Goal: Task Accomplishment & Management: Use online tool/utility

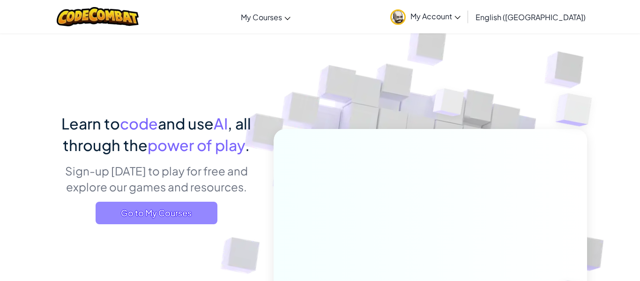
click at [188, 203] on span "Go to My Courses" at bounding box center [157, 212] width 122 height 22
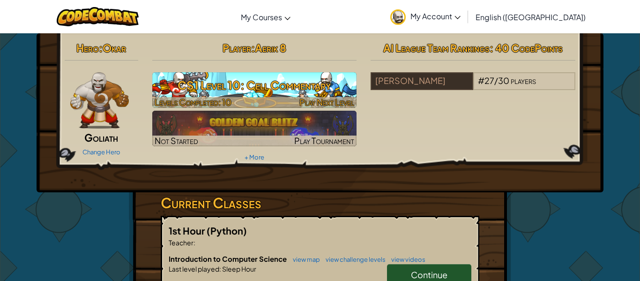
click at [175, 93] on h3 "CS1 Level 10: Cell Commentary" at bounding box center [254, 84] width 205 height 21
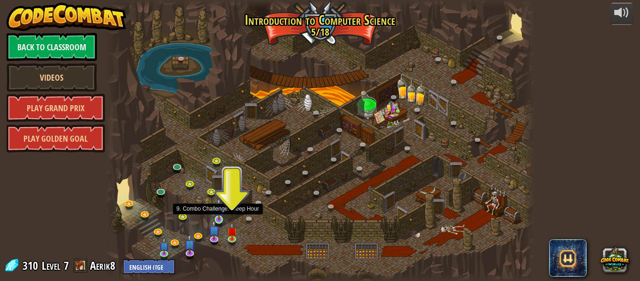
click at [220, 218] on img at bounding box center [219, 209] width 10 height 22
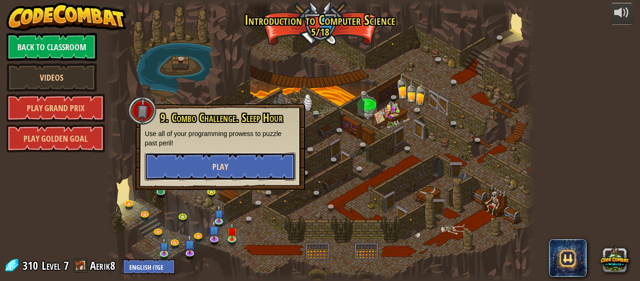
click at [217, 173] on button "Play" at bounding box center [220, 166] width 151 height 28
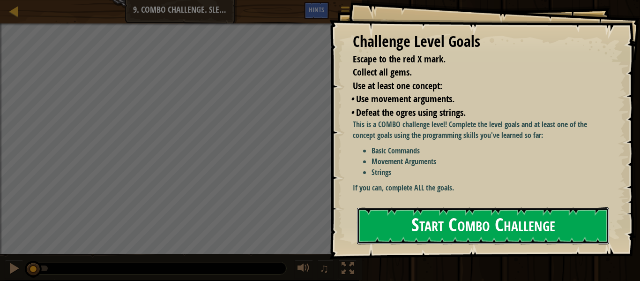
click at [433, 219] on button "Start Combo Challenge" at bounding box center [483, 225] width 252 height 37
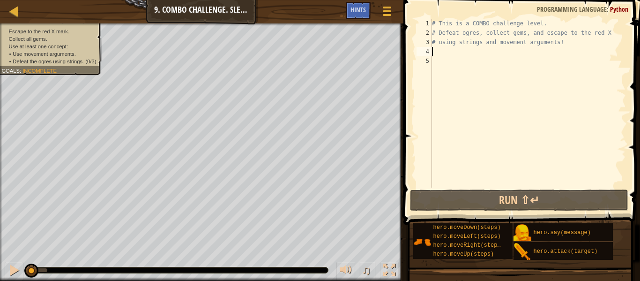
click at [450, 53] on div "# This is a COMBO challenge level. # Defeat [PERSON_NAME], collect gems, and es…" at bounding box center [528, 112] width 196 height 187
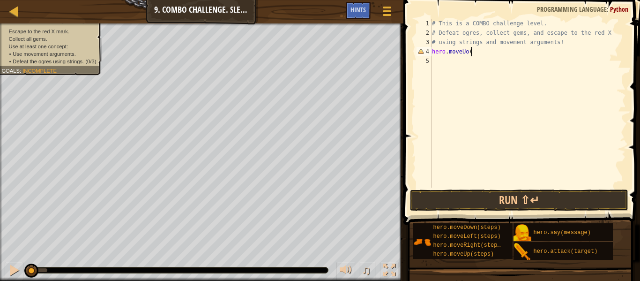
scroll to position [4, 5]
type textarea "hero.moveUo(1)"
click at [450, 59] on div "# This is a COMBO challenge level. # Defeat [PERSON_NAME], collect gems, and es…" at bounding box center [528, 112] width 196 height 187
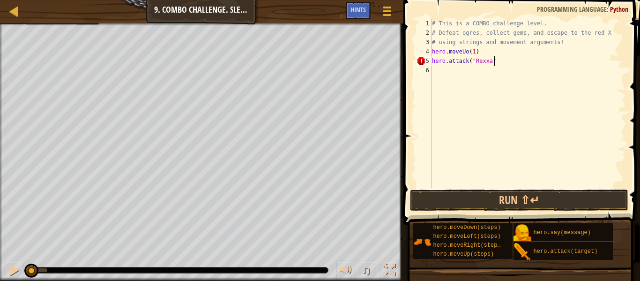
scroll to position [4, 9]
type textarea "hero.attack("Rexxar")"
click at [437, 72] on div "# This is a COMBO challenge level. # Defeat [PERSON_NAME], collect gems, and es…" at bounding box center [528, 112] width 196 height 187
click at [480, 71] on div "# This is a COMBO challenge level. # Defeat [PERSON_NAME], collect gems, and es…" at bounding box center [528, 112] width 196 height 187
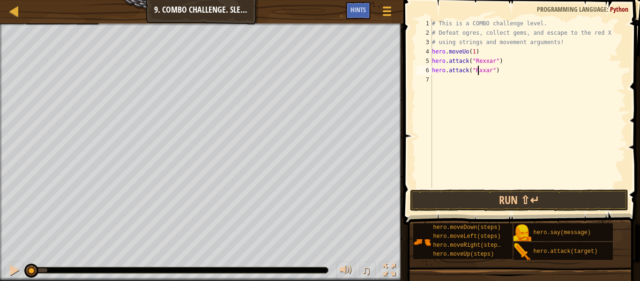
scroll to position [4, 7]
click at [517, 198] on button "Run ⇧↵" at bounding box center [519, 200] width 218 height 22
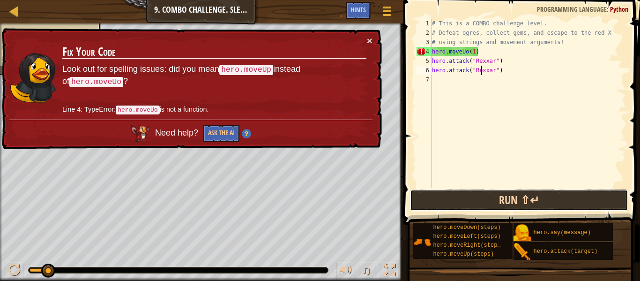
click at [517, 198] on button "Run ⇧↵" at bounding box center [519, 200] width 218 height 22
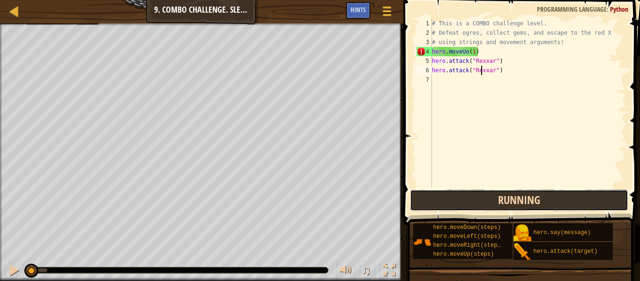
click at [517, 198] on button "Running" at bounding box center [519, 200] width 218 height 22
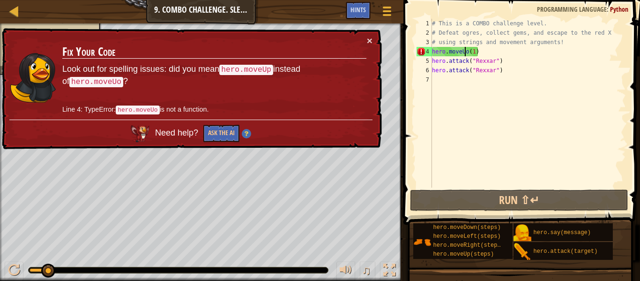
click at [466, 54] on div "# This is a COMBO challenge level. # Defeat [PERSON_NAME], collect gems, and es…" at bounding box center [528, 112] width 196 height 187
click at [468, 53] on div "# This is a COMBO challenge level. # Defeat [PERSON_NAME], collect gems, and es…" at bounding box center [528, 112] width 196 height 187
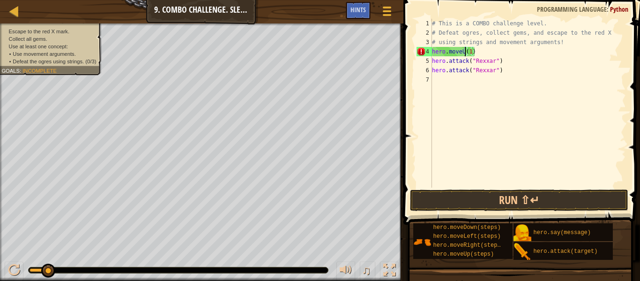
scroll to position [4, 6]
type textarea "hero.moveUp(1)"
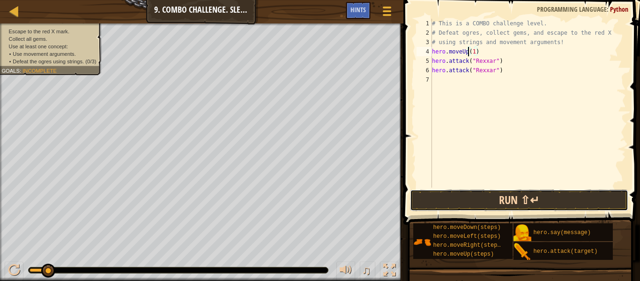
click at [508, 195] on button "Run ⇧↵" at bounding box center [519, 200] width 218 height 22
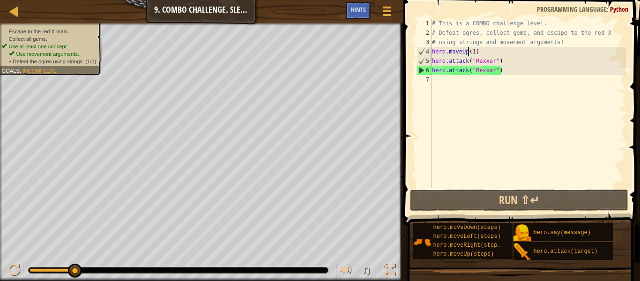
click at [448, 79] on div "# This is a COMBO challenge level. # Defeat [PERSON_NAME], collect gems, and es…" at bounding box center [528, 112] width 196 height 187
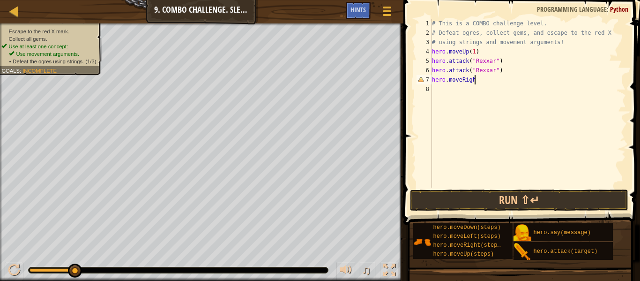
scroll to position [4, 6]
type textarea "hero.moveRight()"
click at [446, 86] on div "# This is a COMBO challenge level. # Defeat [PERSON_NAME], collect gems, and es…" at bounding box center [528, 112] width 196 height 187
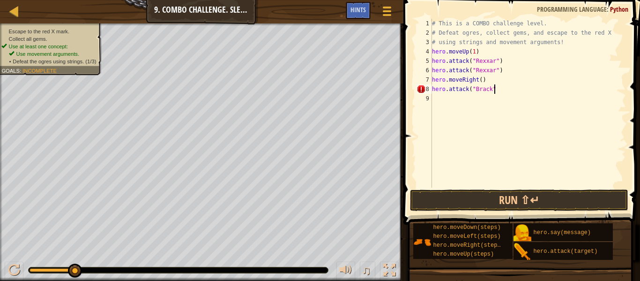
type textarea "hero.attack("Brack")"
click at [449, 98] on div "# This is a COMBO challenge level. # Defeat [PERSON_NAME], collect gems, and es…" at bounding box center [528, 112] width 196 height 187
type textarea "hero.attack("Brack")"
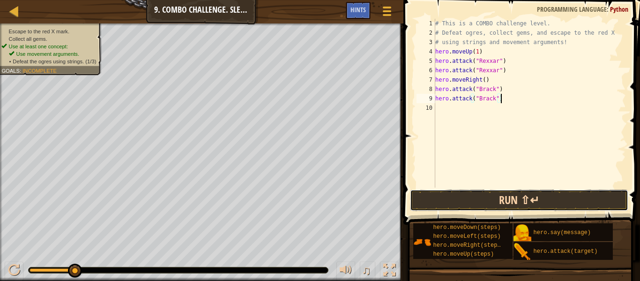
click at [462, 202] on button "Run ⇧↵" at bounding box center [519, 200] width 218 height 22
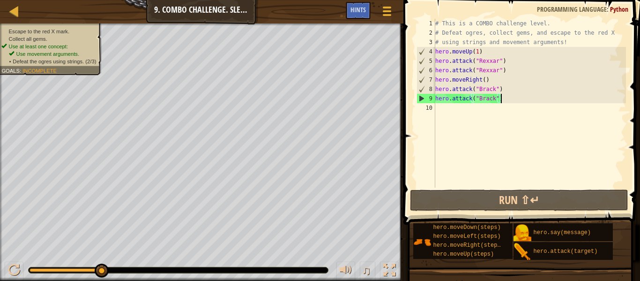
click at [448, 111] on div "# This is a COMBO challenge level. # Defeat [PERSON_NAME], collect gems, and es…" at bounding box center [529, 112] width 192 height 187
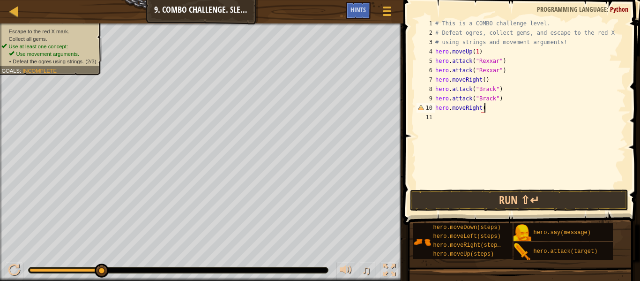
scroll to position [4, 7]
type textarea "hero.moveRight()"
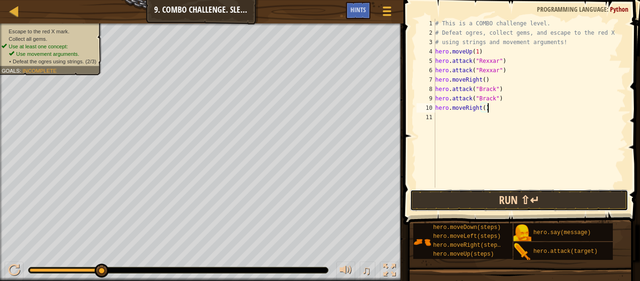
click at [475, 196] on button "Run ⇧↵" at bounding box center [519, 200] width 218 height 22
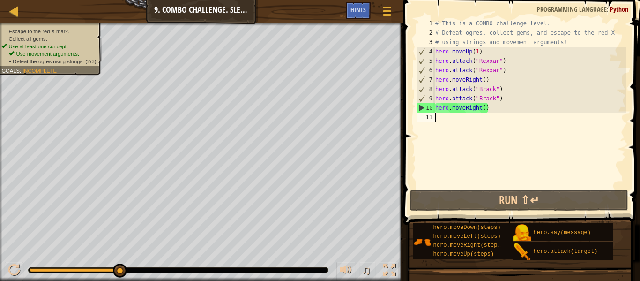
click at [448, 119] on div "# This is a COMBO challenge level. # Defeat [PERSON_NAME], collect gems, and es…" at bounding box center [529, 112] width 192 height 187
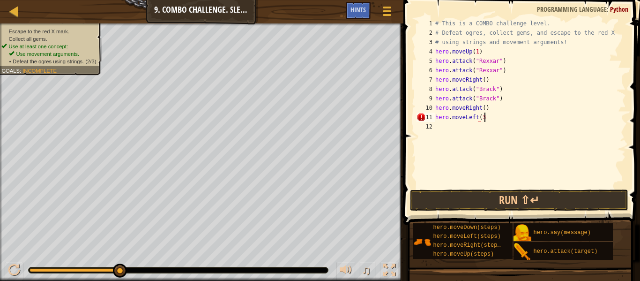
scroll to position [4, 7]
type textarea "hero.moveLeft(3)"
click at [441, 126] on div "# This is a COMBO challenge level. # Defeat [PERSON_NAME], collect gems, and es…" at bounding box center [529, 112] width 192 height 187
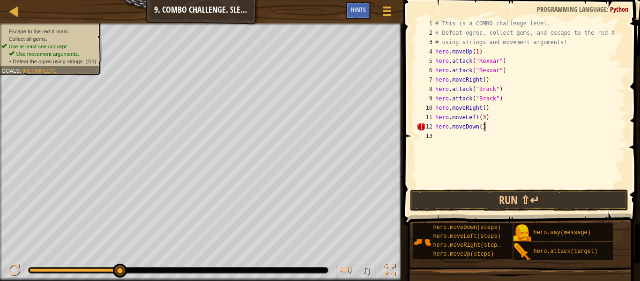
type textarea "hero.moveDown(3)"
click at [446, 138] on div "# This is a COMBO challenge level. # Defeat [PERSON_NAME], collect gems, and es…" at bounding box center [529, 112] width 192 height 187
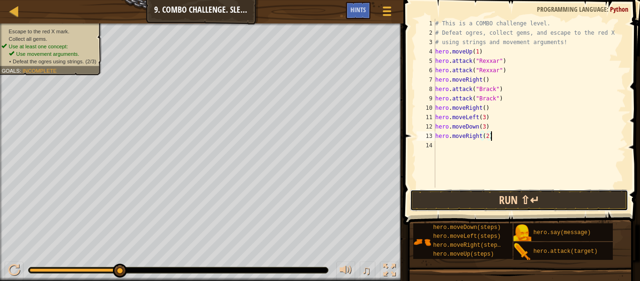
click at [475, 195] on button "Run ⇧↵" at bounding box center [519, 200] width 218 height 22
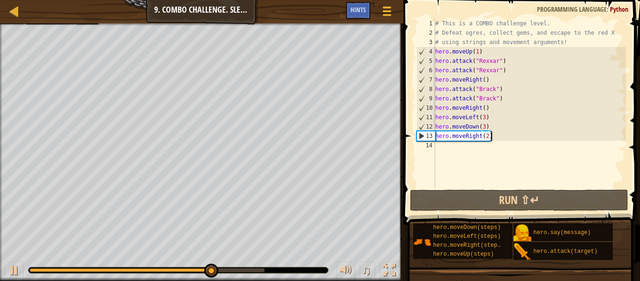
click at [485, 118] on div "# This is a COMBO challenge level. # Defeat [PERSON_NAME], collect gems, and es…" at bounding box center [529, 112] width 192 height 187
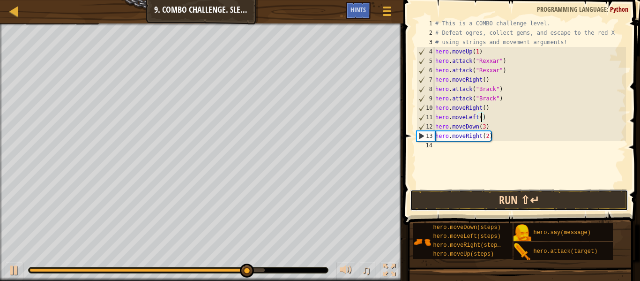
click at [506, 206] on button "Run ⇧↵" at bounding box center [519, 200] width 218 height 22
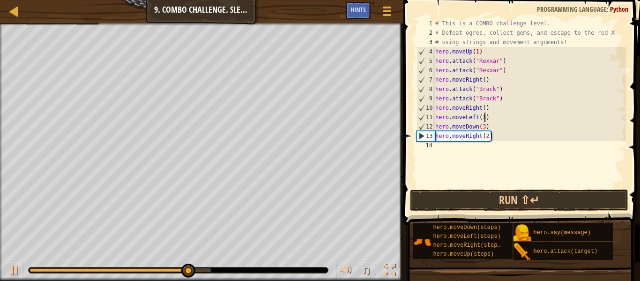
scroll to position [4, 7]
click at [484, 127] on div "# This is a COMBO challenge level. # Defeat [PERSON_NAME], collect gems, and es…" at bounding box center [529, 112] width 192 height 187
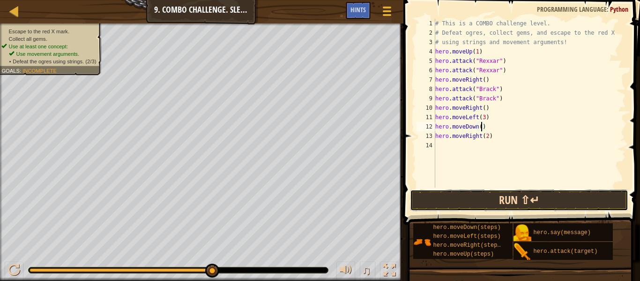
click at [480, 203] on button "Run ⇧↵" at bounding box center [519, 200] width 218 height 22
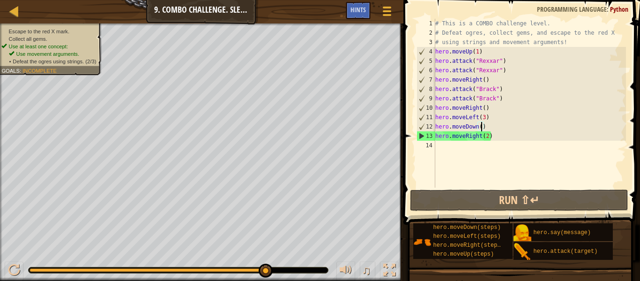
click at [484, 117] on div "# This is a COMBO challenge level. # Defeat [PERSON_NAME], collect gems, and es…" at bounding box center [529, 112] width 192 height 187
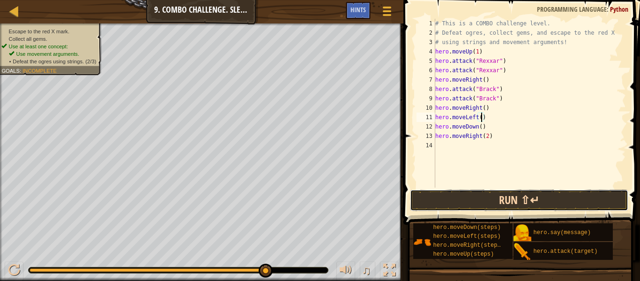
click at [499, 197] on button "Run ⇧↵" at bounding box center [519, 200] width 218 height 22
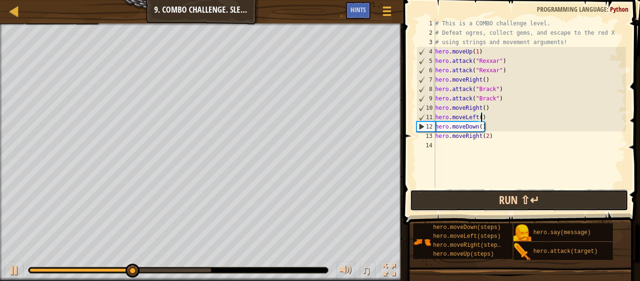
click at [495, 195] on button "Run ⇧↵" at bounding box center [519, 200] width 218 height 22
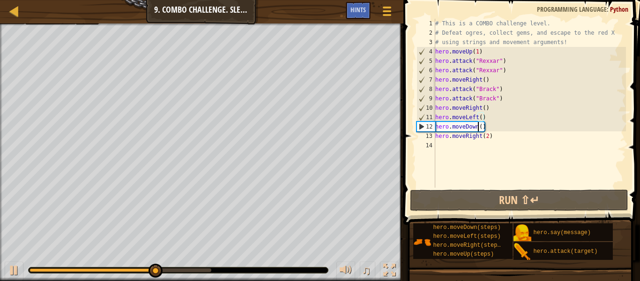
click at [478, 128] on div "# This is a COMBO challenge level. # Defeat [PERSON_NAME], collect gems, and es…" at bounding box center [529, 112] width 192 height 187
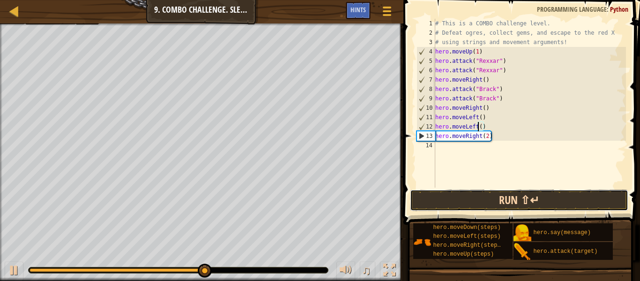
click at [488, 206] on button "Run ⇧↵" at bounding box center [519, 200] width 218 height 22
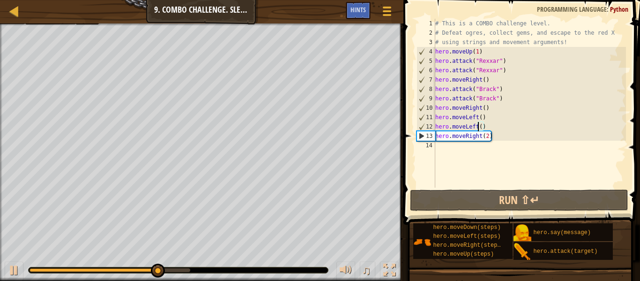
click at [481, 140] on div "# This is a COMBO challenge level. # Defeat [PERSON_NAME], collect gems, and es…" at bounding box center [529, 112] width 192 height 187
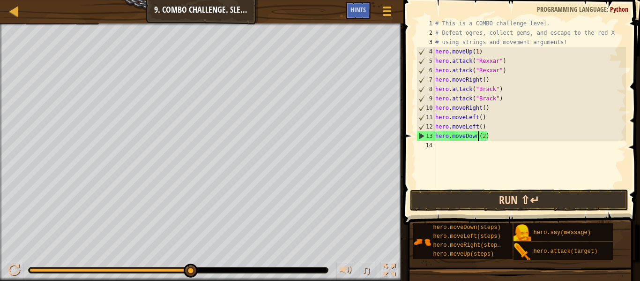
type textarea "hero.moveDown(2)"
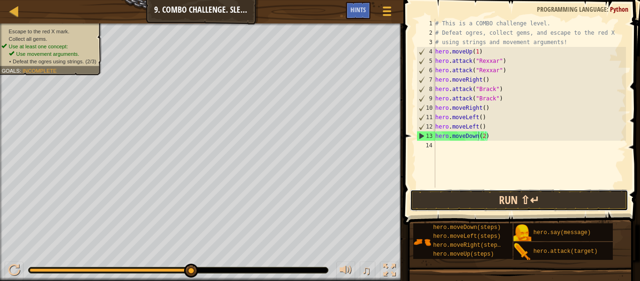
click at [493, 200] on button "Run ⇧↵" at bounding box center [519, 200] width 218 height 22
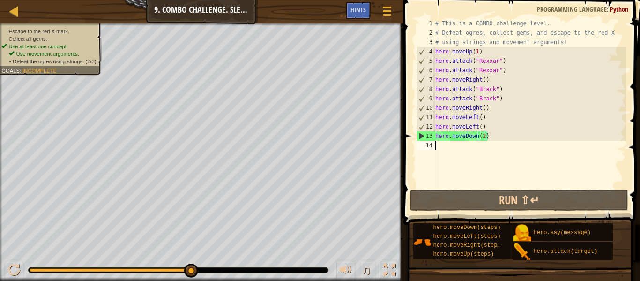
click at [480, 147] on div "# This is a COMBO challenge level. # Defeat [PERSON_NAME], collect gems, and es…" at bounding box center [529, 112] width 192 height 187
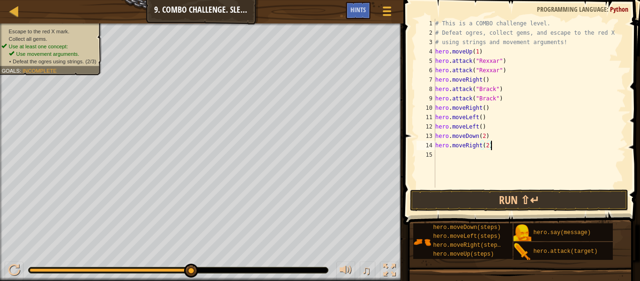
scroll to position [4, 7]
type textarea "hero.moveRight(2)"
click at [515, 192] on button "Run ⇧↵" at bounding box center [519, 200] width 218 height 22
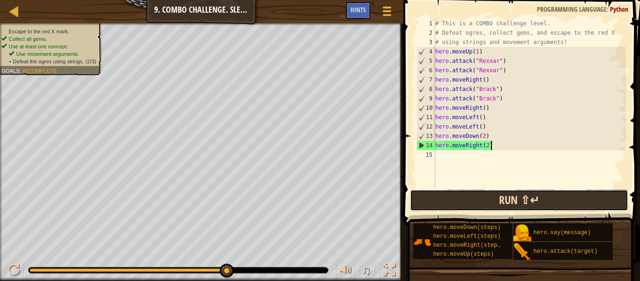
click at [515, 192] on button "Run ⇧↵" at bounding box center [519, 200] width 218 height 22
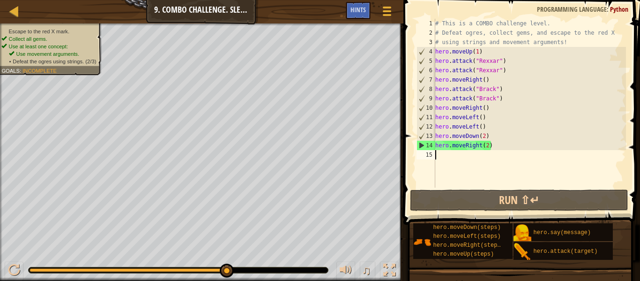
click at [450, 153] on div "# This is a COMBO challenge level. # Defeat [PERSON_NAME], collect gems, and es…" at bounding box center [529, 112] width 192 height 187
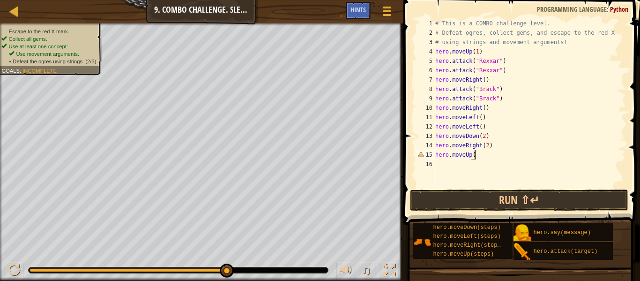
scroll to position [4, 6]
type textarea "hero.moveUp(1)"
click at [447, 163] on div "# This is a COMBO challenge level. # Defeat [PERSON_NAME], collect gems, and es…" at bounding box center [529, 112] width 192 height 187
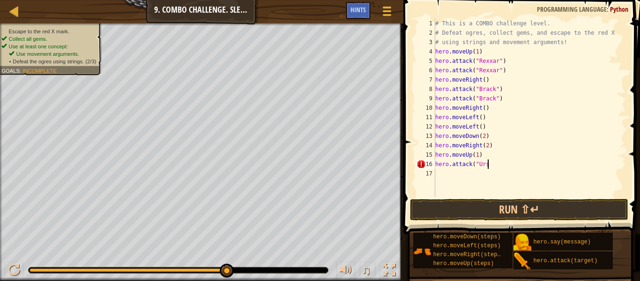
scroll to position [4, 7]
type textarea "hero.attack("Ursa")"
click at [444, 172] on div "# This is a COMBO challenge level. # Defeat [PERSON_NAME], collect gems, and es…" at bounding box center [529, 117] width 192 height 197
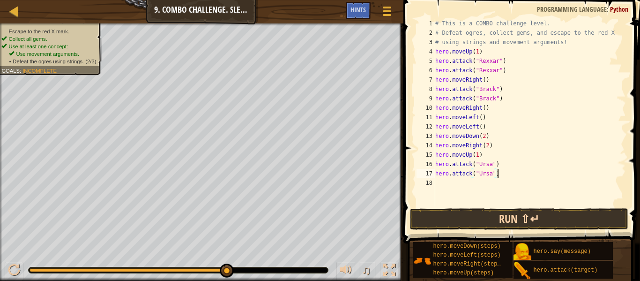
type textarea "hero.attack("Ursa")"
click at [491, 210] on button "Run ⇧↵" at bounding box center [519, 219] width 218 height 22
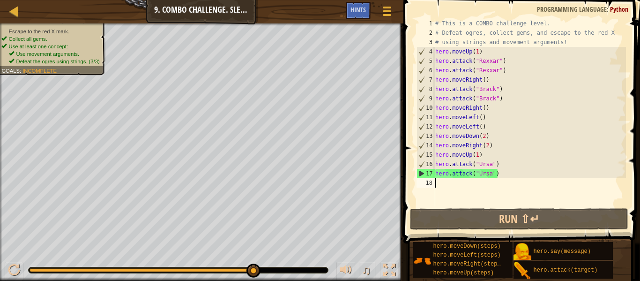
click at [455, 185] on div "# This is a COMBO challenge level. # Defeat [PERSON_NAME], collect gems, and es…" at bounding box center [529, 122] width 192 height 206
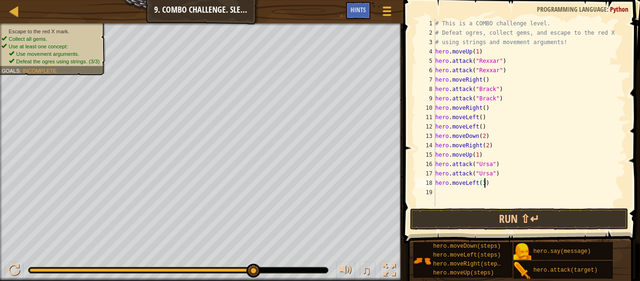
scroll to position [4, 7]
type textarea "hero.moveLeft(3)"
click at [448, 190] on div "# This is a COMBO challenge level. # Defeat [PERSON_NAME], collect gems, and es…" at bounding box center [529, 122] width 192 height 206
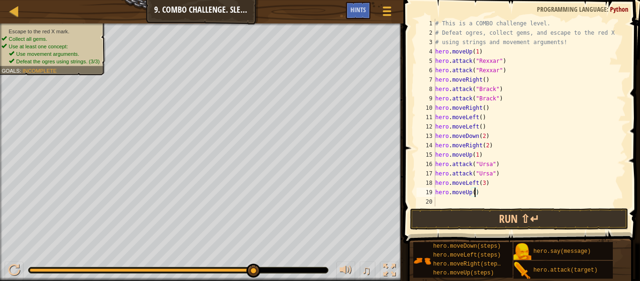
type textarea "hero.moveUp(1)"
click at [442, 199] on div "# This is a COMBO challenge level. # Defeat [PERSON_NAME], collect gems, and es…" at bounding box center [529, 122] width 192 height 206
click at [486, 184] on div "# This is a COMBO challenge level. # Defeat [PERSON_NAME], collect gems, and es…" at bounding box center [529, 122] width 192 height 206
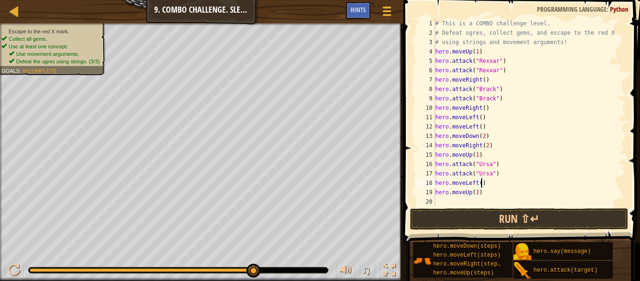
type textarea "hero.moveLeft(2)"
click at [463, 199] on div "# This is a COMBO challenge level. # Defeat [PERSON_NAME], collect gems, and es…" at bounding box center [529, 122] width 192 height 206
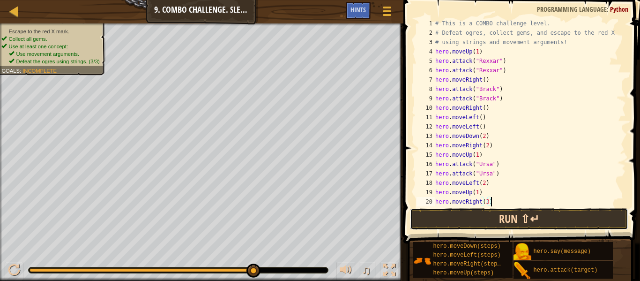
click at [528, 218] on button "Run ⇧↵" at bounding box center [519, 219] width 218 height 22
click at [532, 215] on button "Run ⇧↵" at bounding box center [519, 219] width 218 height 22
click at [532, 222] on button "Run ⇧↵" at bounding box center [519, 219] width 218 height 22
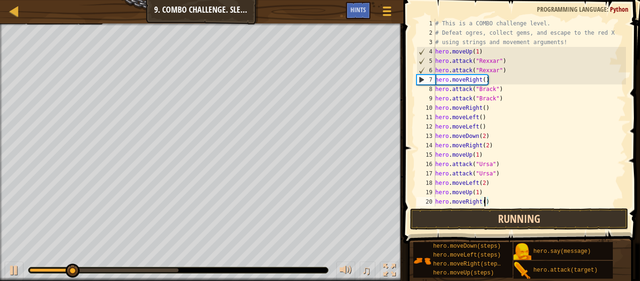
scroll to position [4, 7]
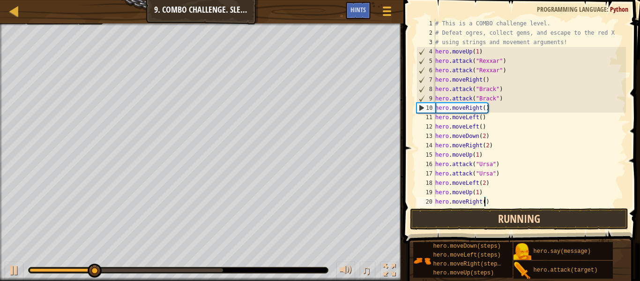
type textarea "hero.moveRight(6)"
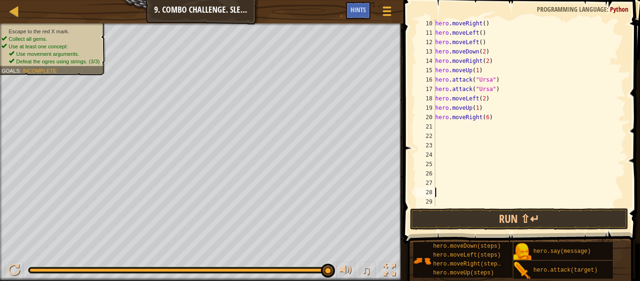
scroll to position [84, 0]
click at [492, 116] on div "hero . moveRight ( ) hero . moveLeft ( ) hero . moveLeft ( ) hero . moveDown ( …" at bounding box center [529, 122] width 192 height 206
type textarea "hero.moveRight()"
click at [456, 125] on div "hero . moveRight ( ) hero . moveLeft ( ) hero . moveLeft ( ) hero . moveDown ( …" at bounding box center [529, 122] width 192 height 206
click at [484, 118] on div "hero . moveRight ( ) hero . moveLeft ( ) hero . moveLeft ( ) hero . moveDown ( …" at bounding box center [529, 122] width 192 height 206
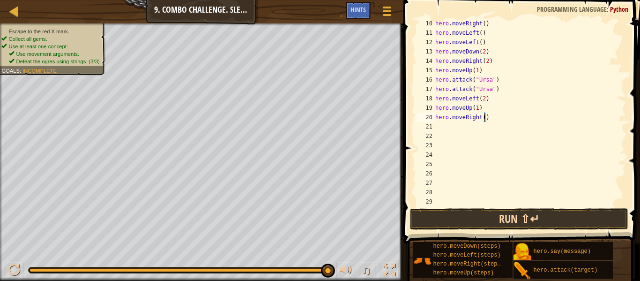
type textarea "hero.moveRight(3)"
click at [436, 123] on div "hero . moveRight ( ) hero . moveLeft ( ) hero . moveLeft ( ) hero . moveDown ( …" at bounding box center [529, 122] width 192 height 206
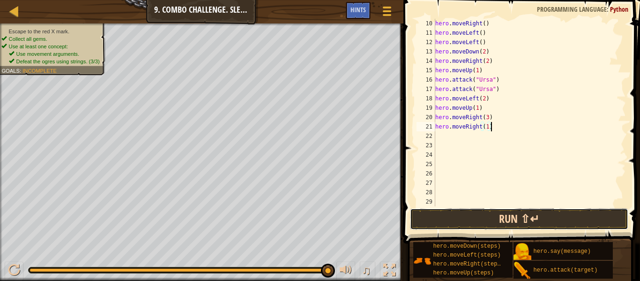
click at [532, 211] on button "Run ⇧↵" at bounding box center [519, 219] width 218 height 22
click at [486, 219] on button "Run ⇧↵" at bounding box center [519, 219] width 218 height 22
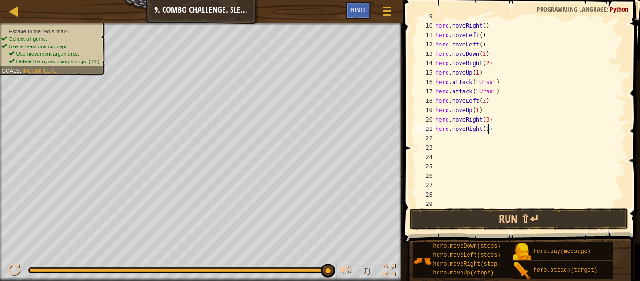
type textarea "hero.moveRight()"
click at [436, 134] on div "hero . attack ( "[PERSON_NAME]" ) hero . moveRight ( ) hero . moveLeft ( ) hero…" at bounding box center [529, 115] width 192 height 206
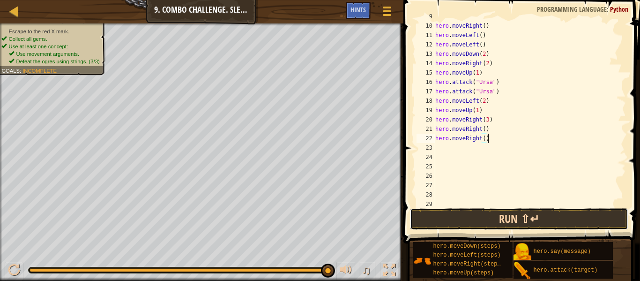
click at [480, 215] on button "Run ⇧↵" at bounding box center [519, 219] width 218 height 22
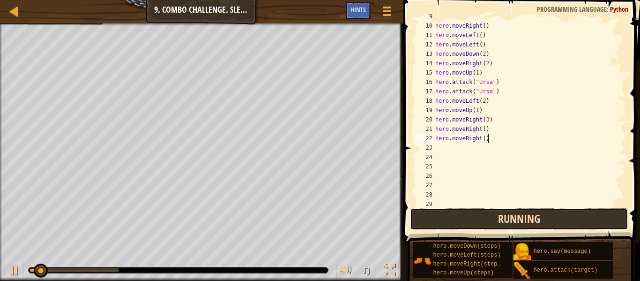
click at [480, 215] on button "Running" at bounding box center [519, 219] width 218 height 22
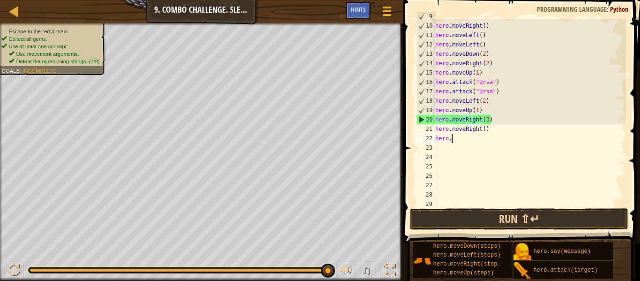
scroll to position [4, 0]
type textarea "h"
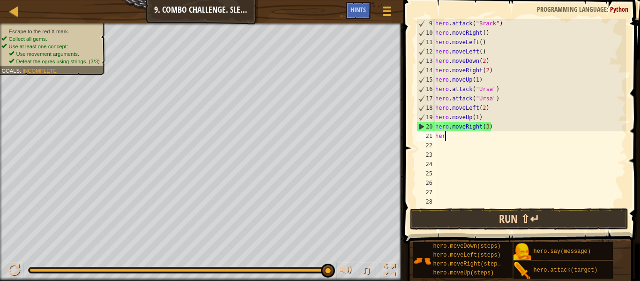
type textarea "h"
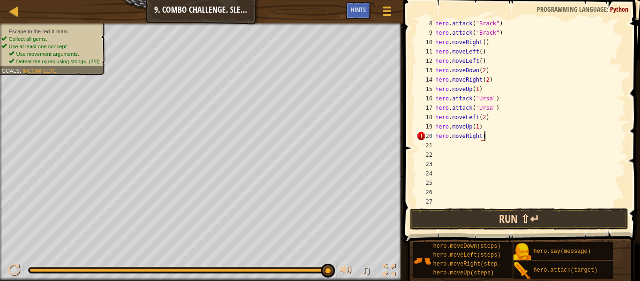
scroll to position [4, 7]
click at [480, 209] on button "Run ⇧↵" at bounding box center [519, 219] width 218 height 22
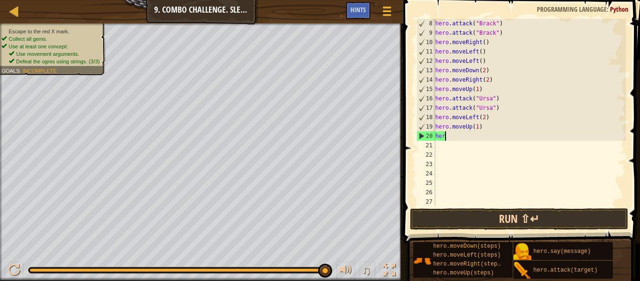
scroll to position [4, 0]
type textarea "h"
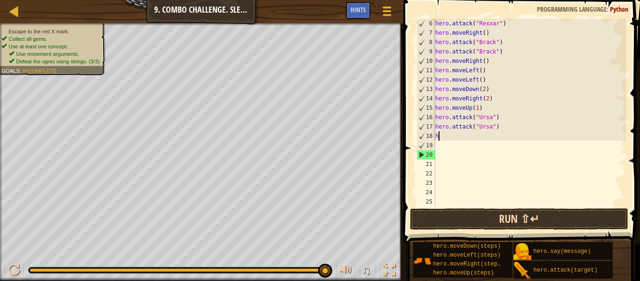
type textarea "h"
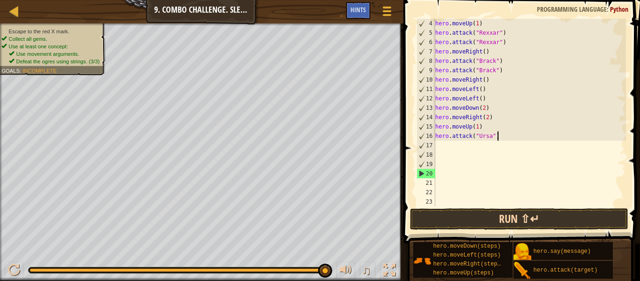
scroll to position [28, 0]
type textarea "h"
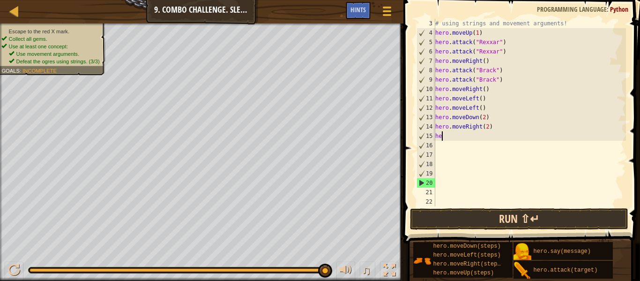
type textarea "h"
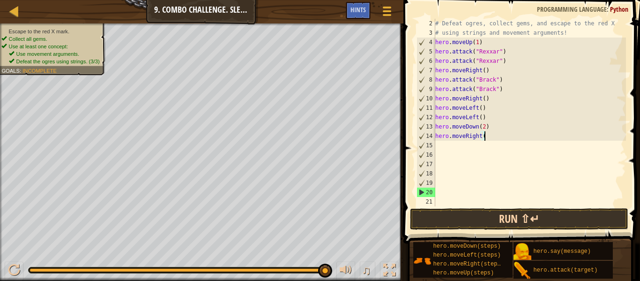
scroll to position [9, 0]
type textarea "h"
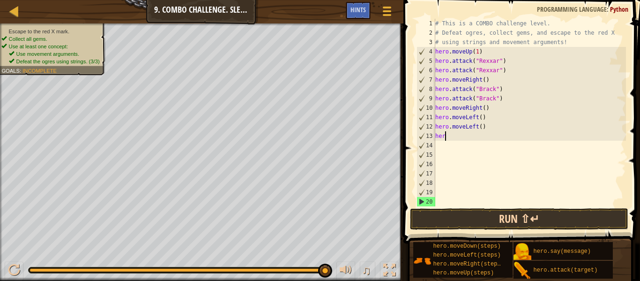
type textarea "h"
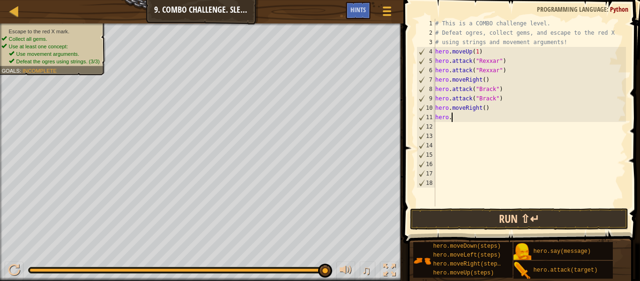
type textarea "h"
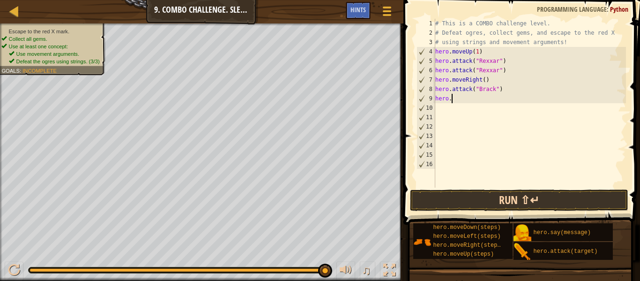
type textarea "h"
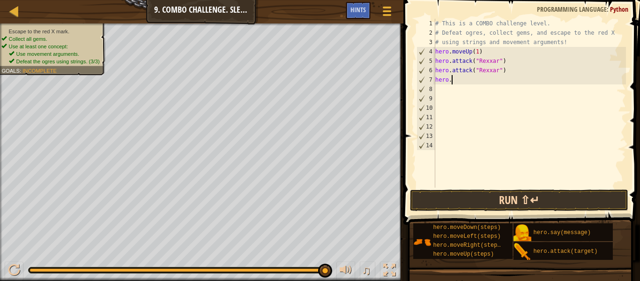
type textarea "h"
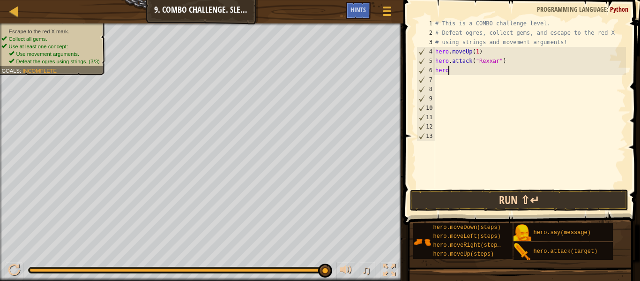
type textarea "h"
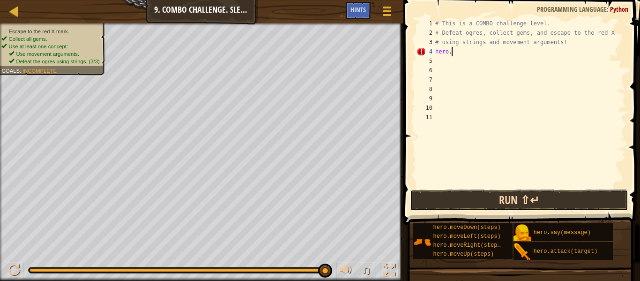
click at [586, 206] on button "Run ⇧↵" at bounding box center [519, 200] width 218 height 22
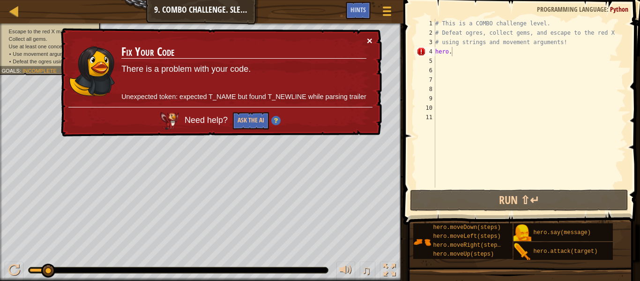
click at [369, 39] on button "×" at bounding box center [370, 41] width 6 height 10
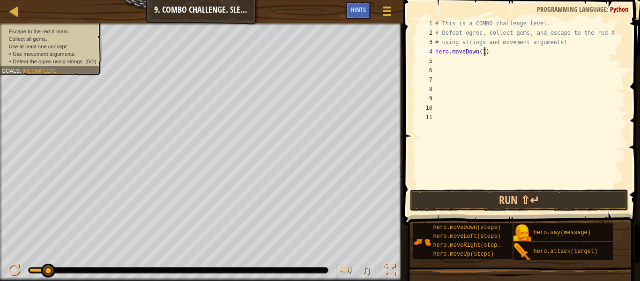
scroll to position [4, 7]
type textarea "hero.moveDown(1)"
click at [438, 193] on button "Run ⇧↵" at bounding box center [519, 200] width 218 height 22
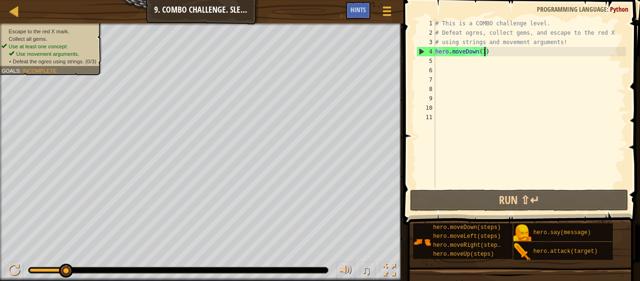
click at [444, 59] on div "# This is a COMBO challenge level. # Defeat [PERSON_NAME], collect gems, and es…" at bounding box center [529, 112] width 192 height 187
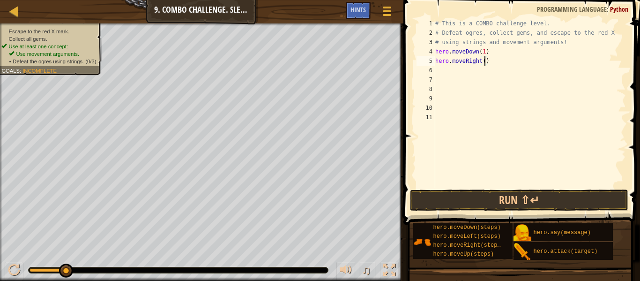
scroll to position [4, 7]
type textarea "hero.moveRight(2)"
click at [502, 201] on button "Run ⇧↵" at bounding box center [519, 200] width 218 height 22
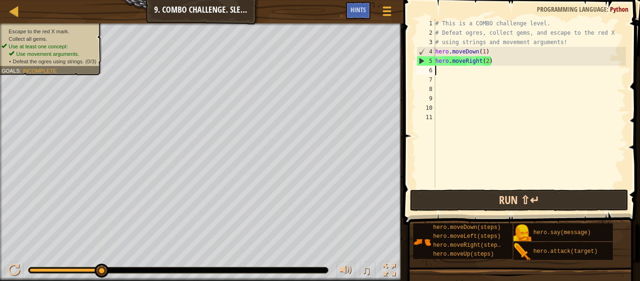
scroll to position [4, 0]
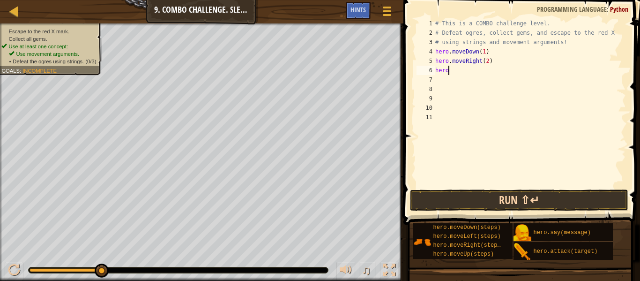
type textarea "hero."
